Goal: Information Seeking & Learning: Learn about a topic

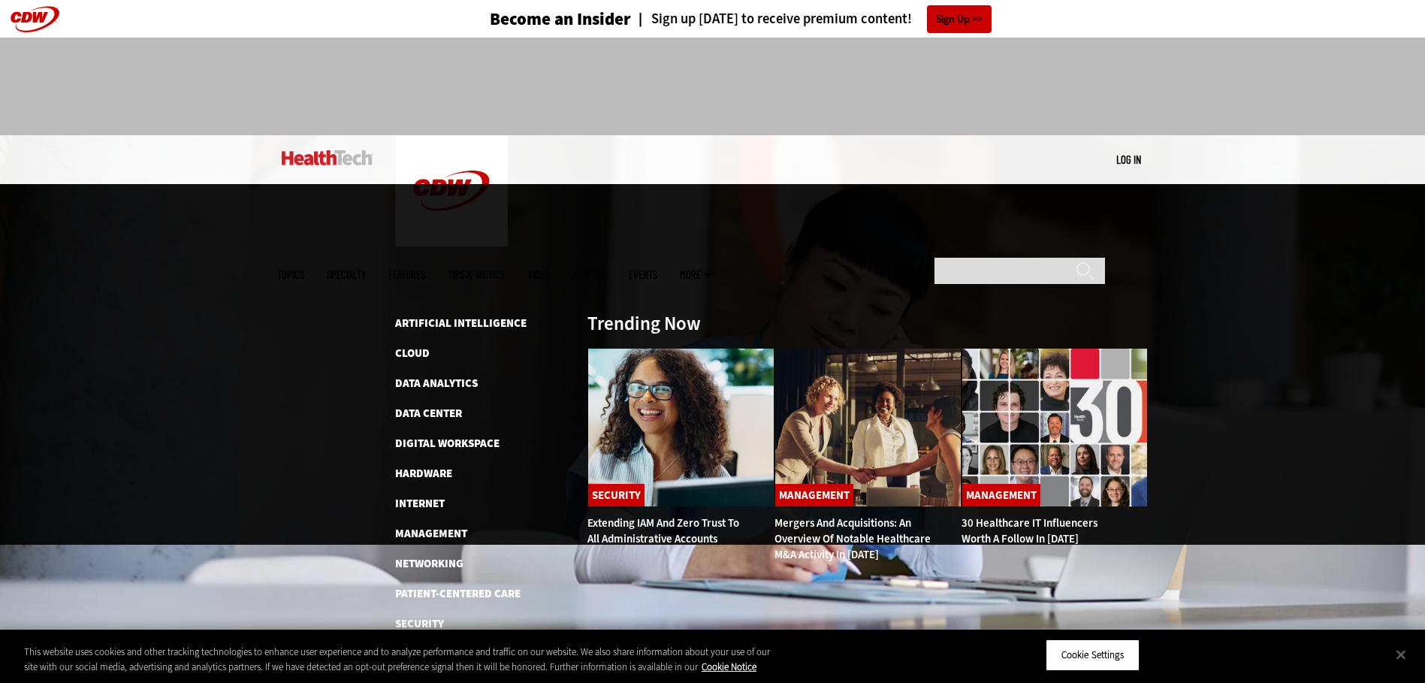
click at [419, 646] on link "Software" at bounding box center [422, 653] width 54 height 15
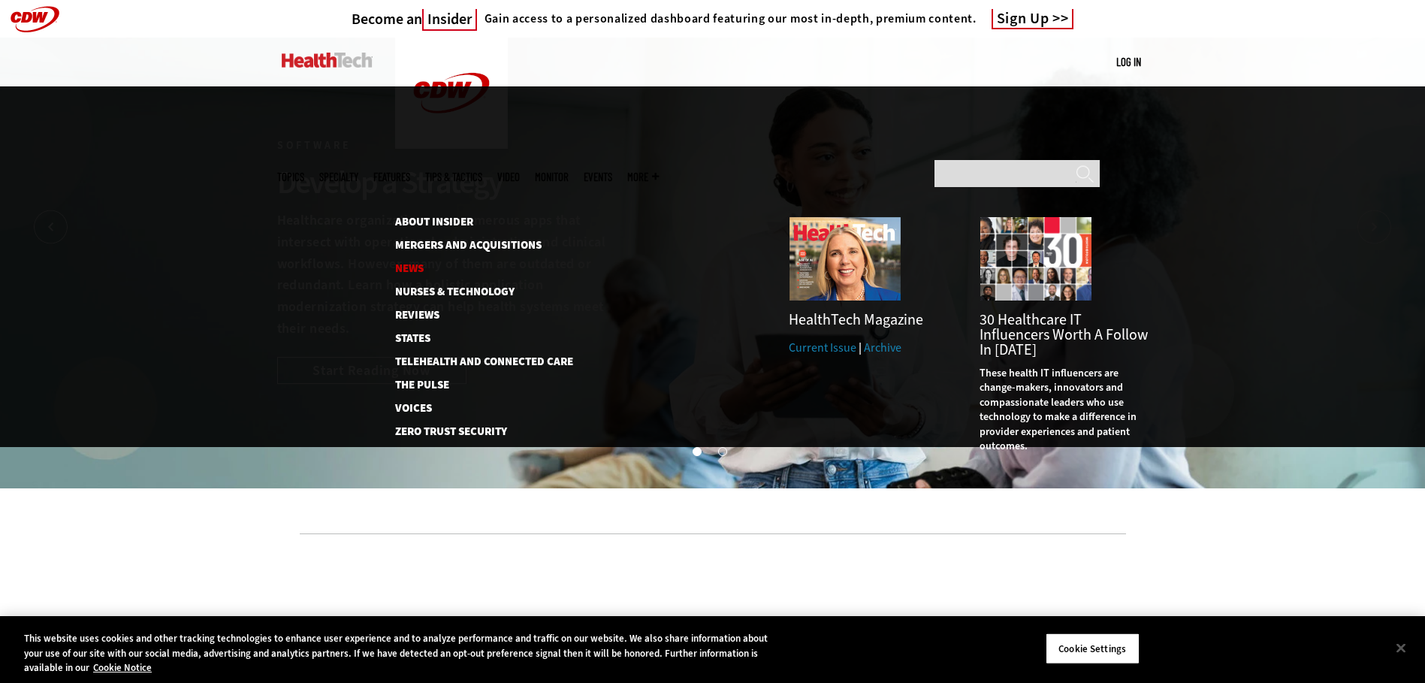
click at [406, 263] on link "News" at bounding box center [476, 268] width 162 height 11
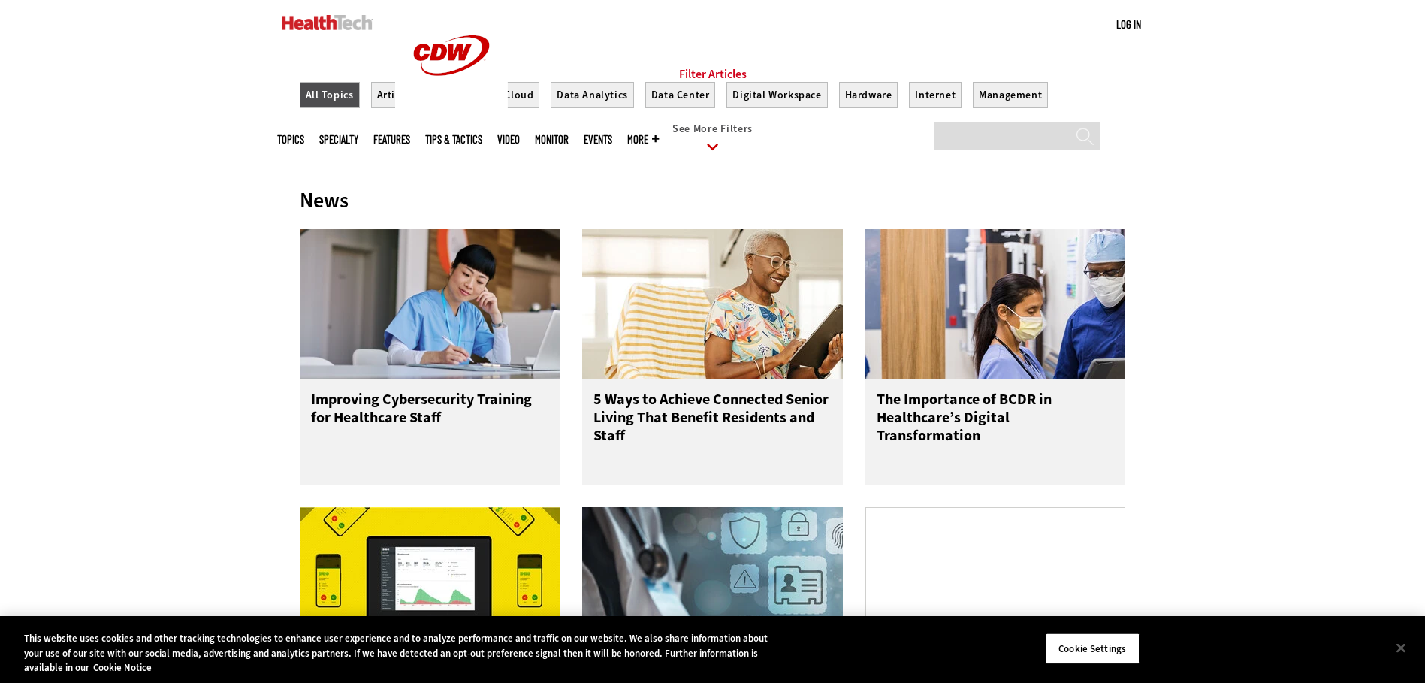
scroll to position [605, 0]
